Goal: Information Seeking & Learning: Learn about a topic

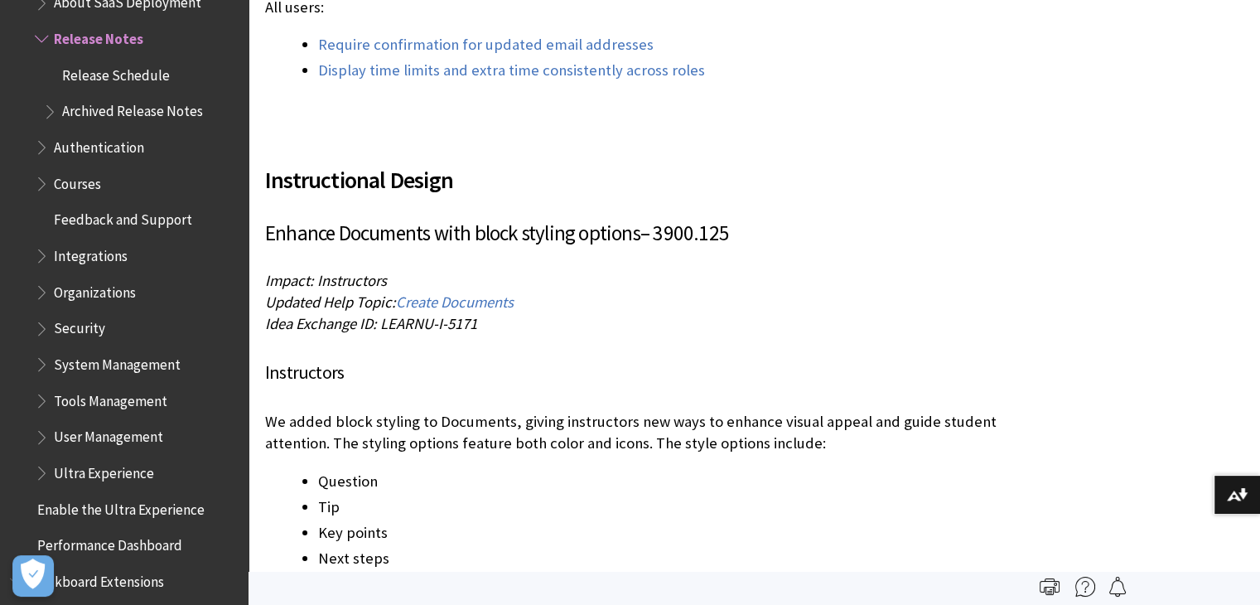
scroll to position [18460, 0]
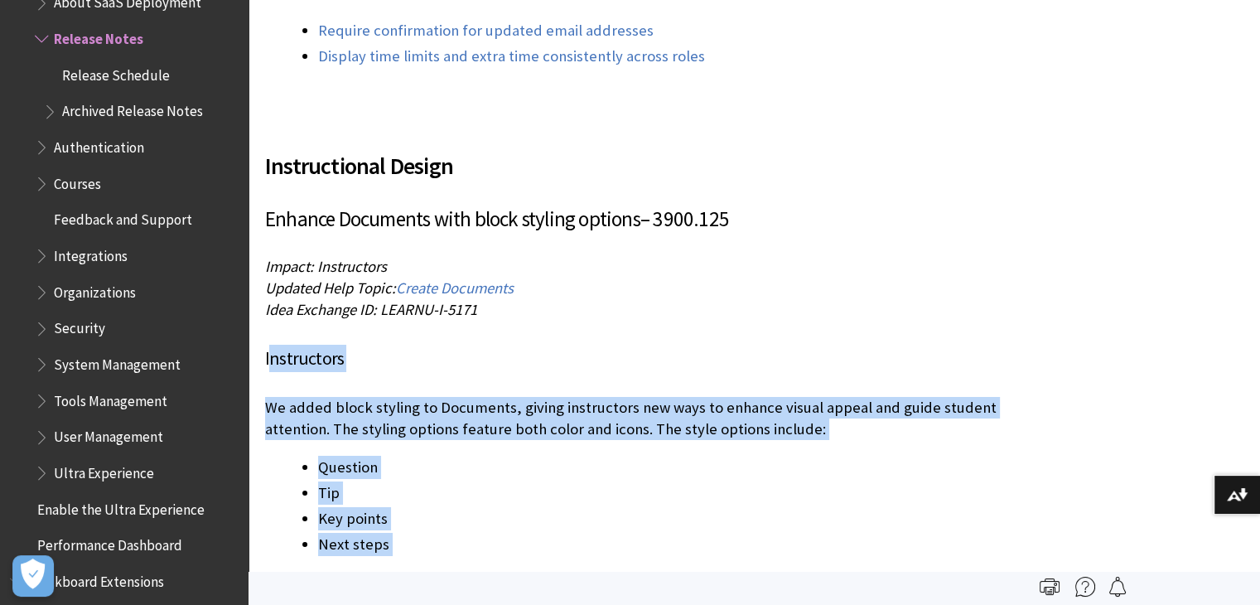
drag, startPoint x: 268, startPoint y: 233, endPoint x: 398, endPoint y: 426, distance: 232.3
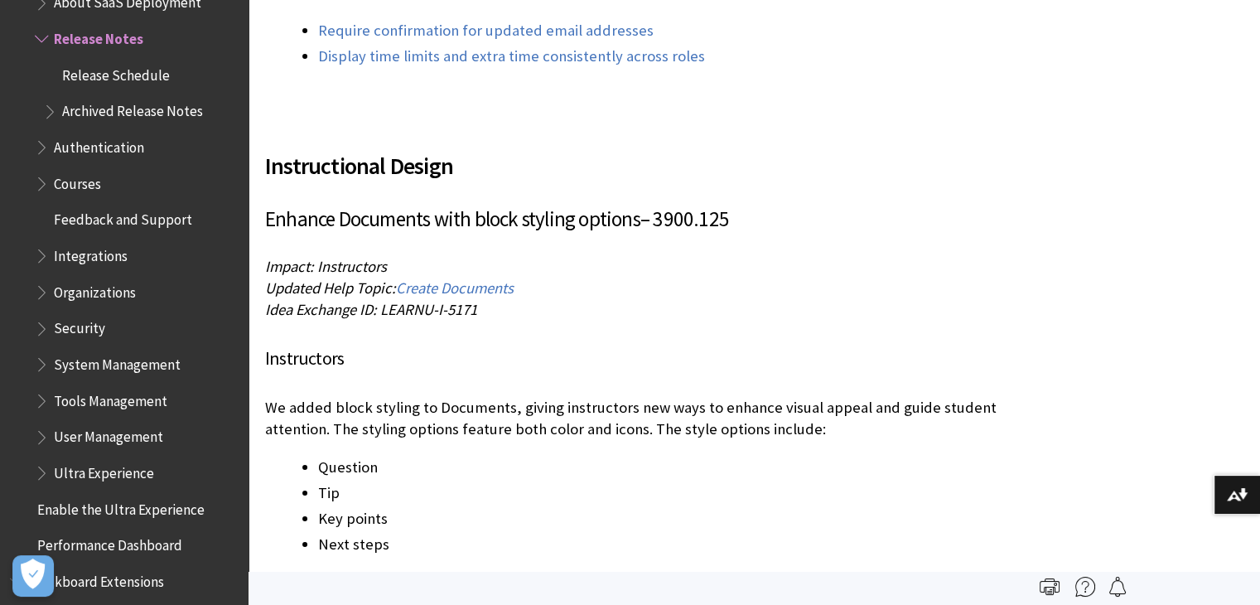
click at [265, 345] on h4 "Instructors" at bounding box center [631, 358] width 733 height 27
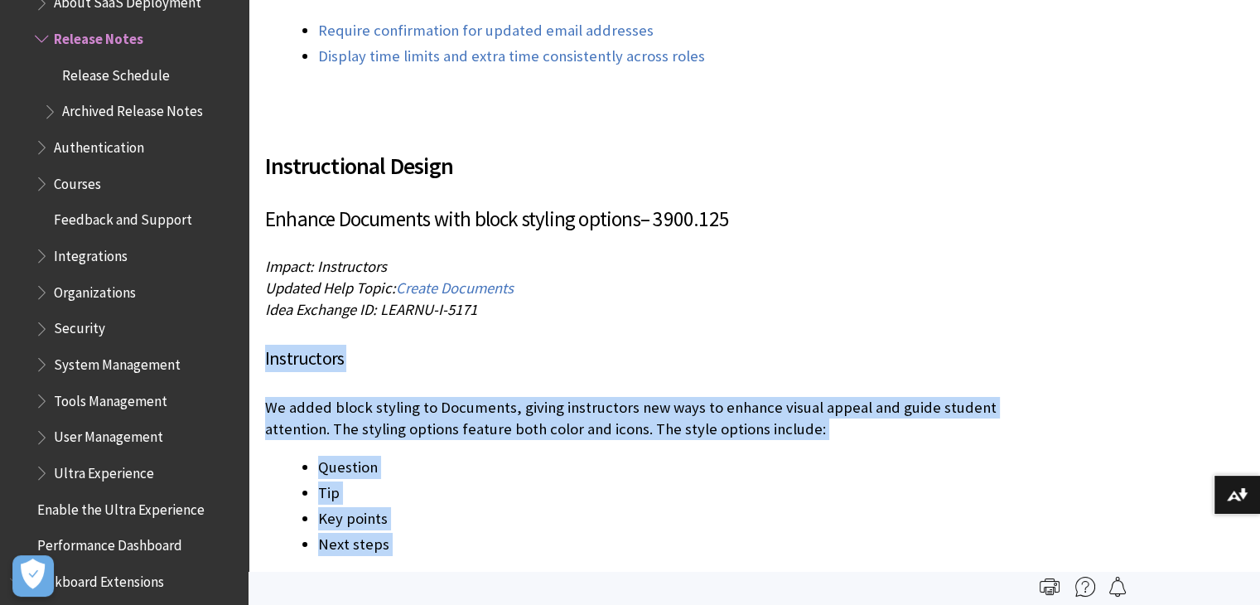
drag, startPoint x: 263, startPoint y: 233, endPoint x: 398, endPoint y: 413, distance: 225.0
copy div "Instructors We added block styling to Documents, giving instructors new ways to…"
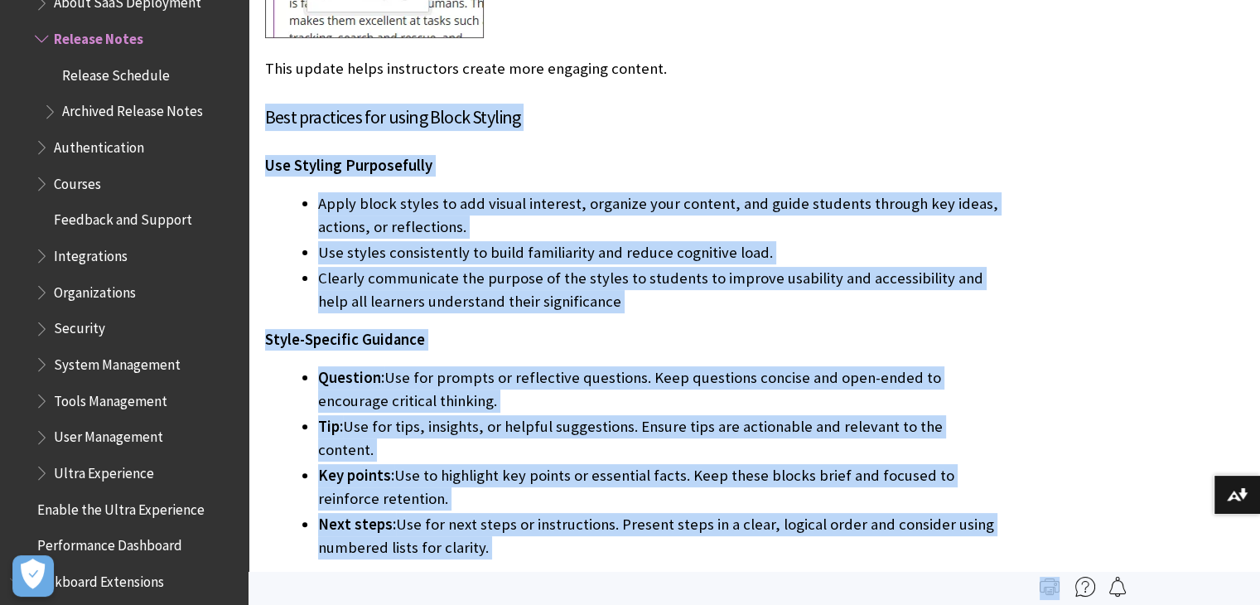
scroll to position [19369, 0]
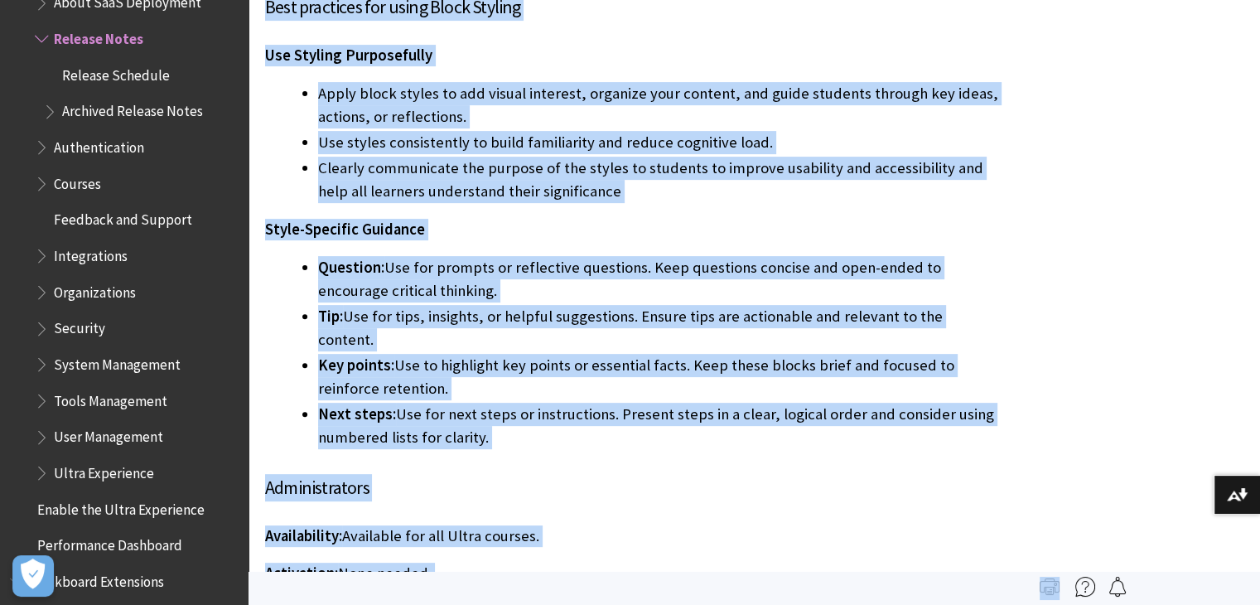
drag, startPoint x: 267, startPoint y: 233, endPoint x: 921, endPoint y: 306, distance: 658.4
copy div "Best practices for using Block Styling Use Styling Purposefully Apply block sty…"
